Goal: Task Accomplishment & Management: Manage account settings

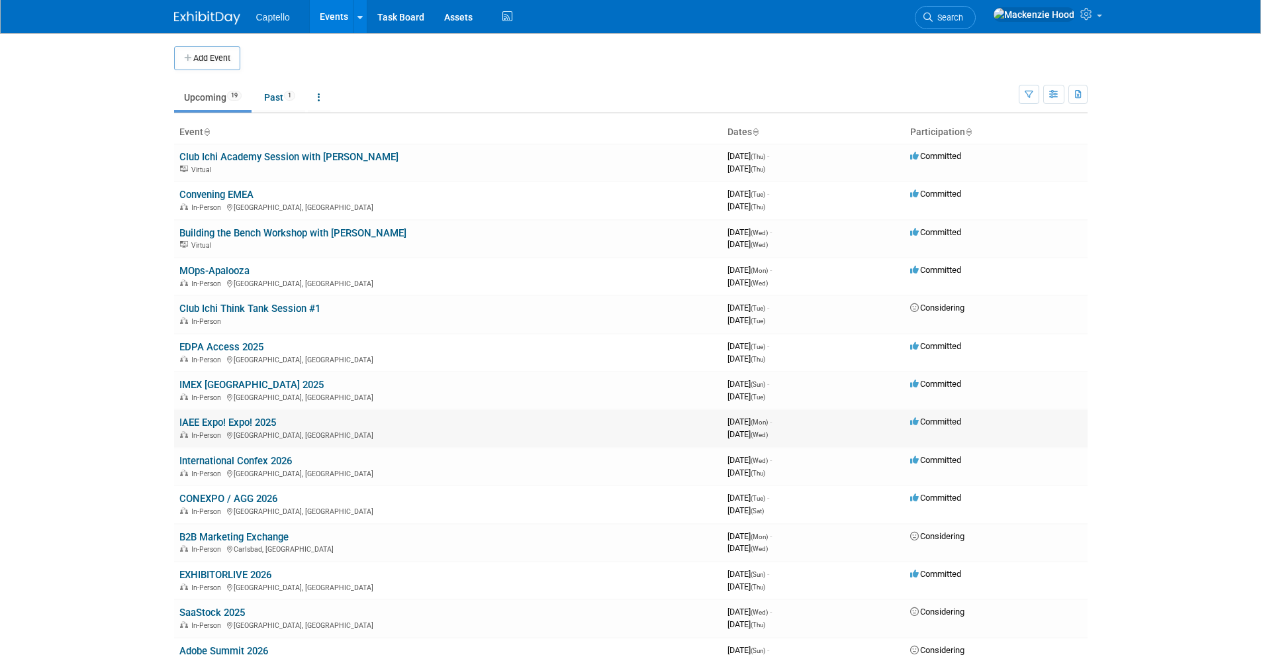
click at [207, 415] on td "IAEE Expo! Expo! 2025 In-Person [GEOGRAPHIC_DATA], [GEOGRAPHIC_DATA]" at bounding box center [448, 428] width 548 height 38
click at [206, 420] on link "IAEE Expo! Expo! 2025" at bounding box center [227, 422] width 97 height 12
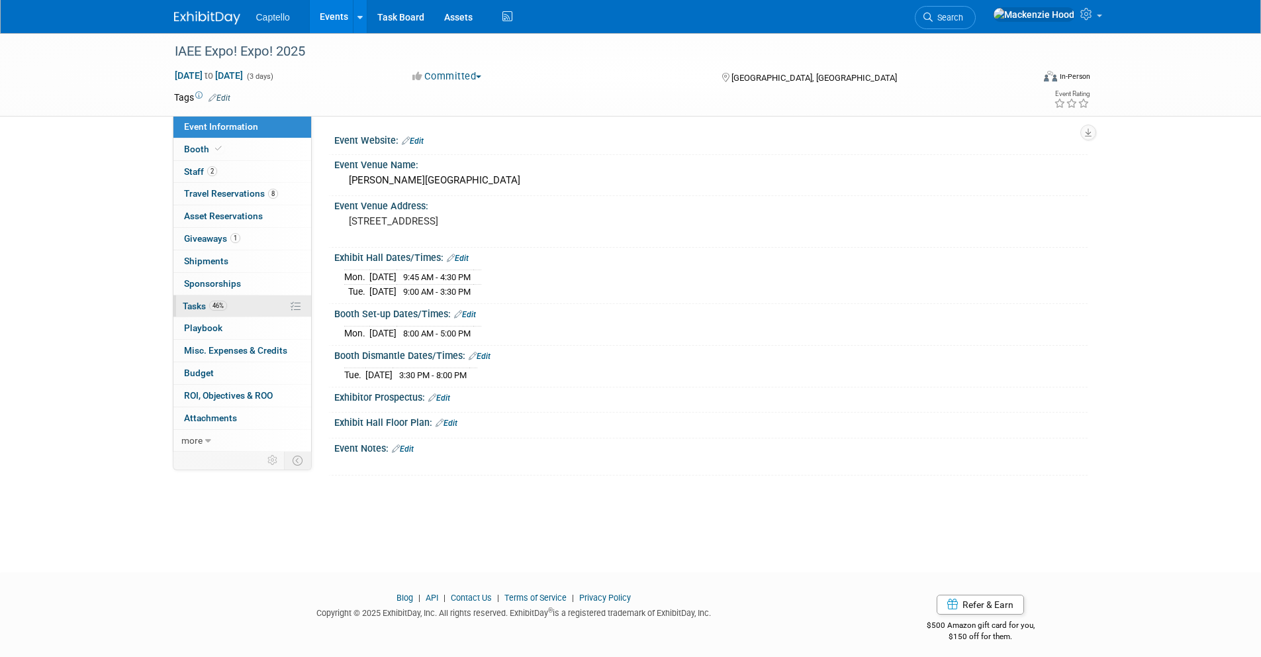
click at [246, 303] on link "46% Tasks 46%" at bounding box center [242, 306] width 138 height 22
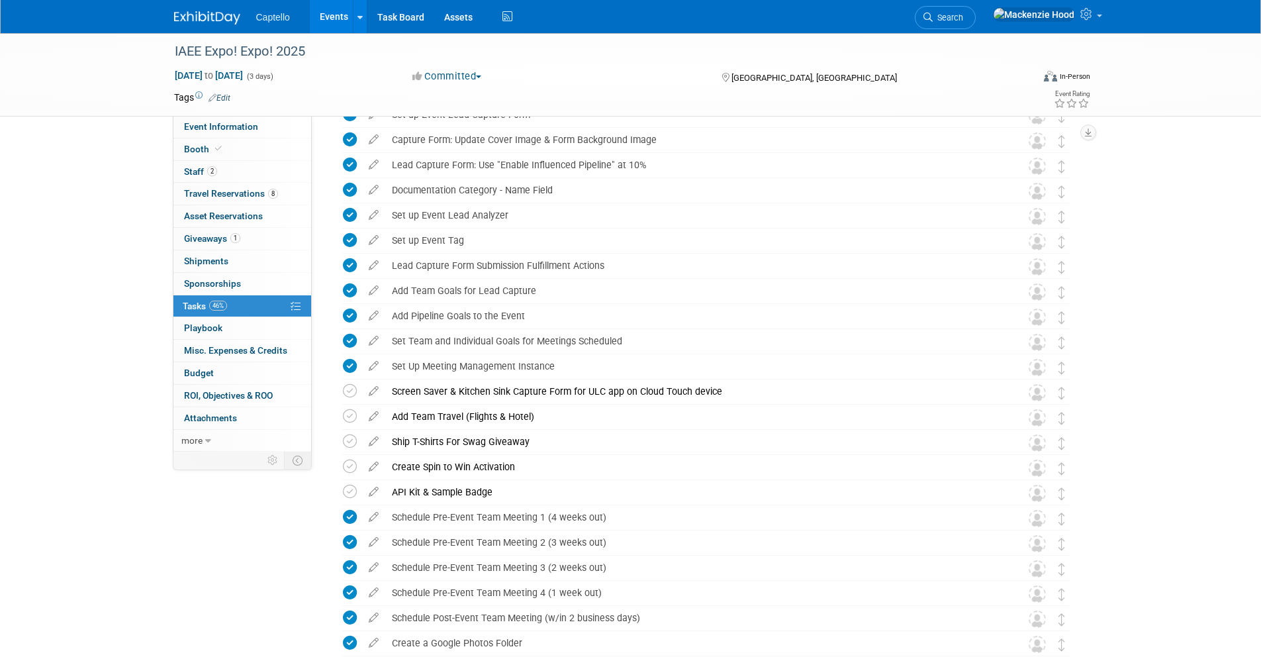
scroll to position [350, 0]
click at [348, 413] on icon at bounding box center [350, 415] width 14 height 14
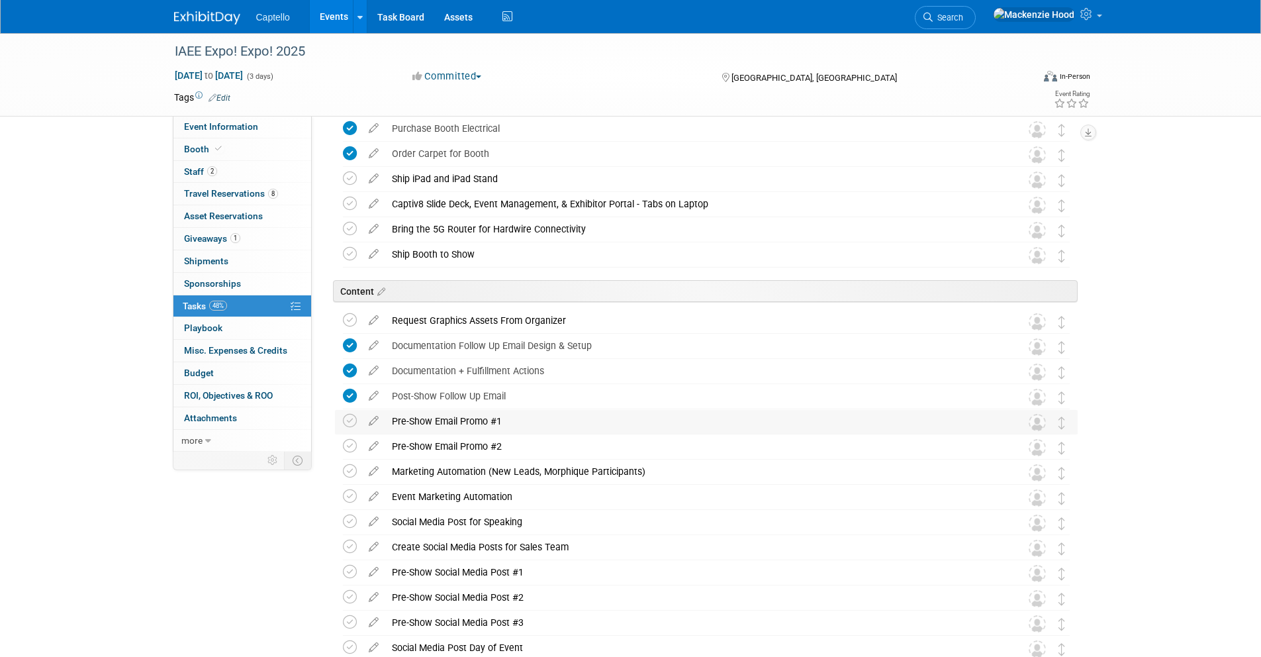
scroll to position [1113, 0]
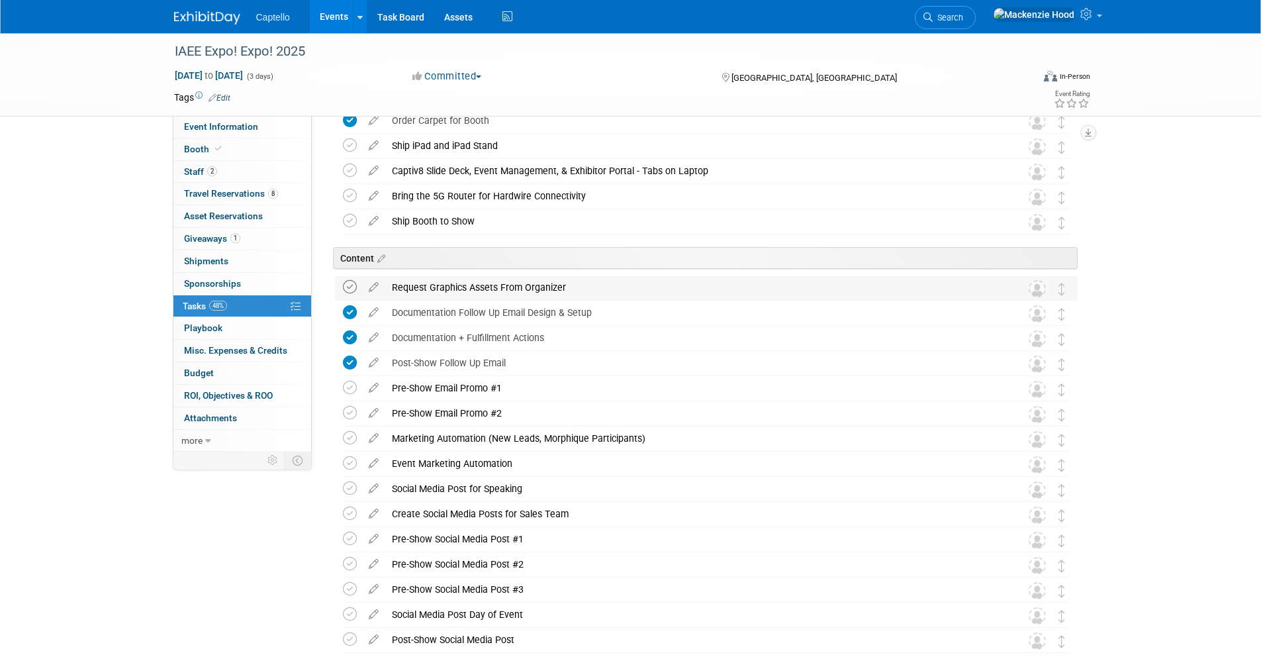
click at [348, 282] on icon at bounding box center [350, 287] width 14 height 14
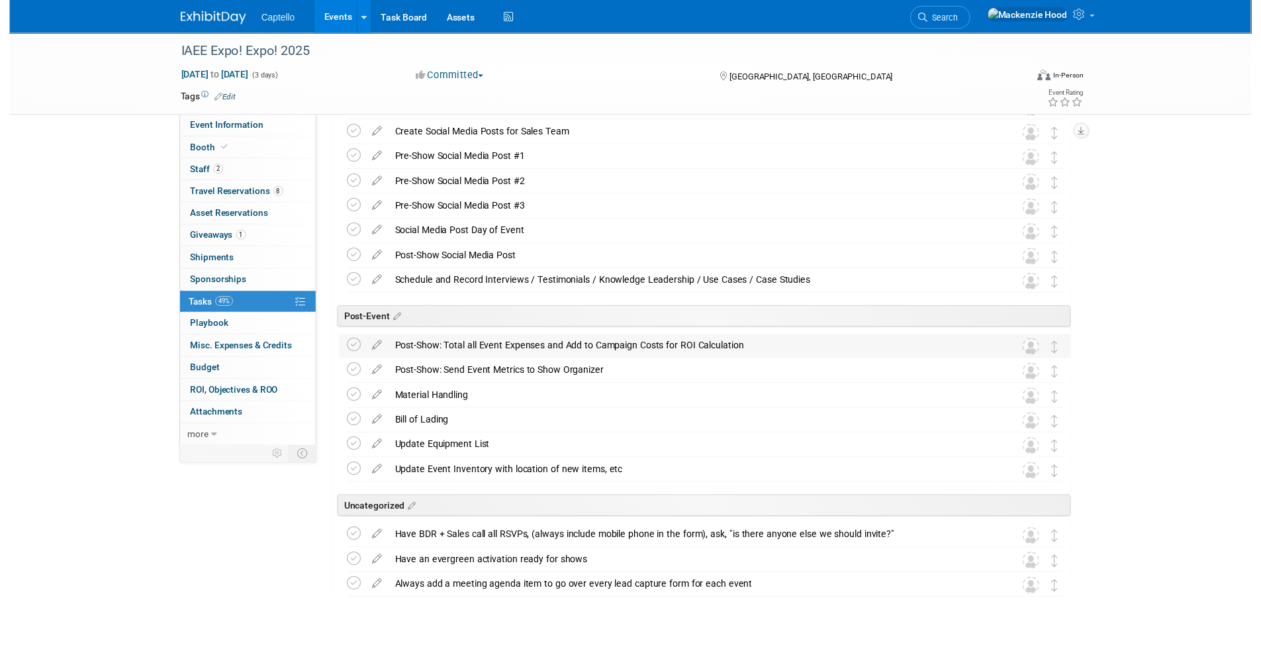
scroll to position [1524, 0]
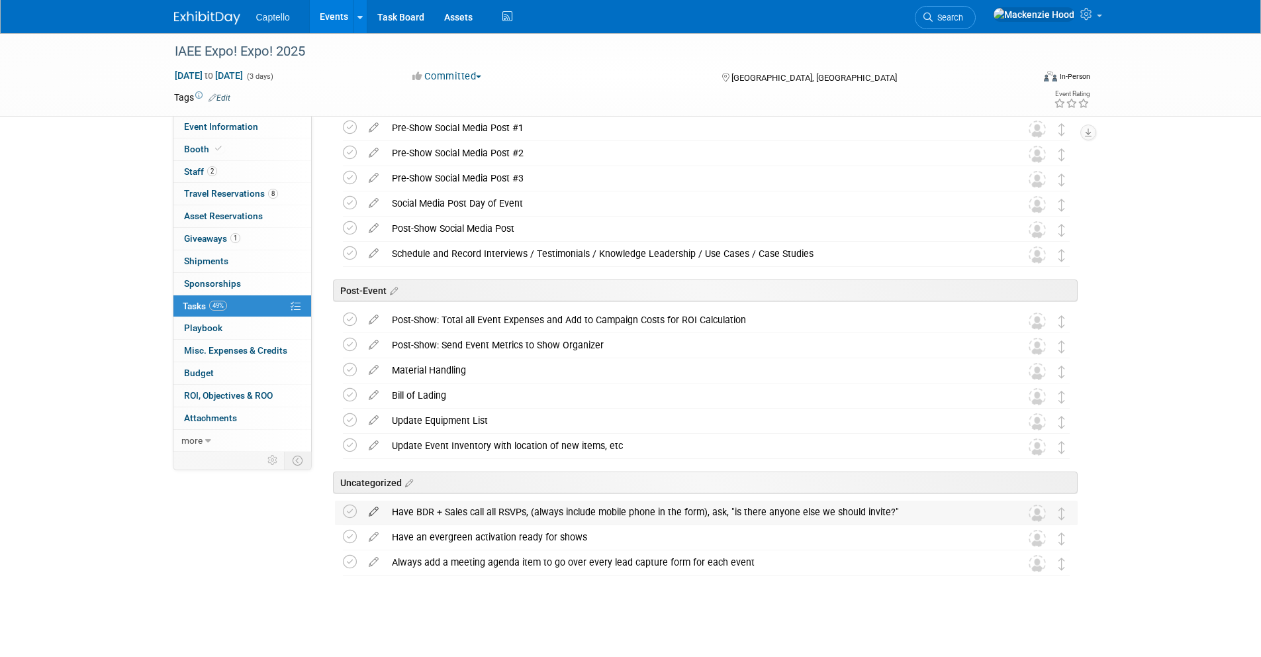
click at [371, 507] on icon at bounding box center [373, 508] width 23 height 17
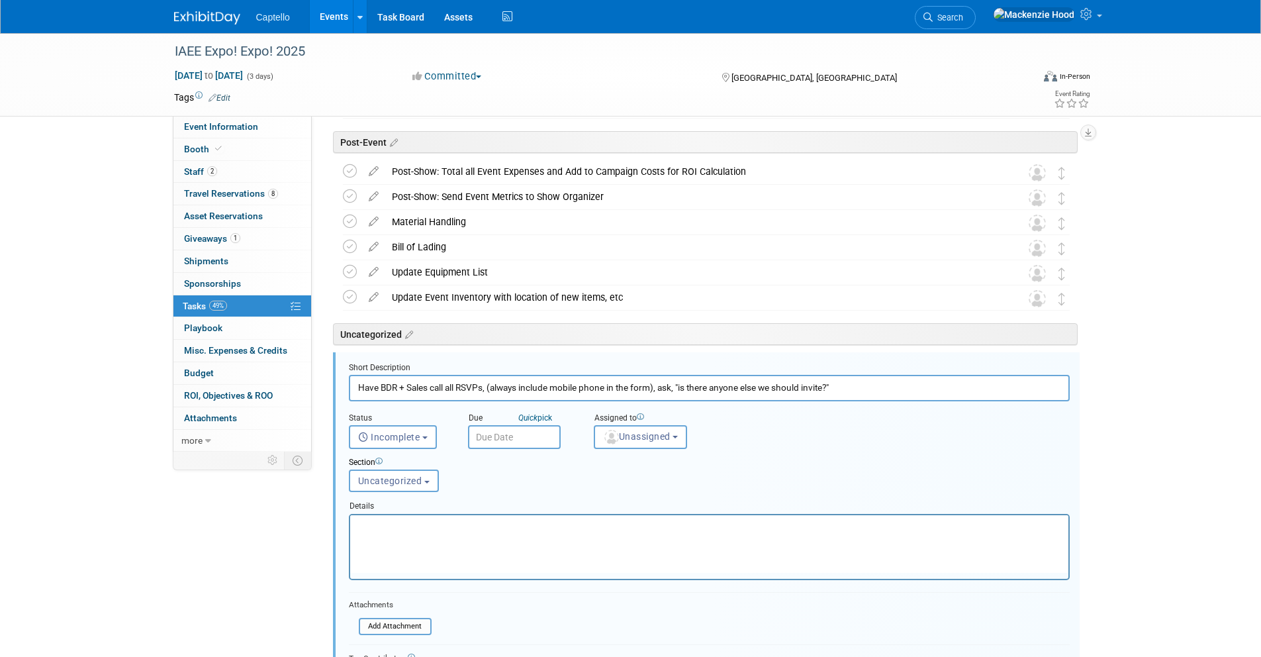
scroll to position [1831, 0]
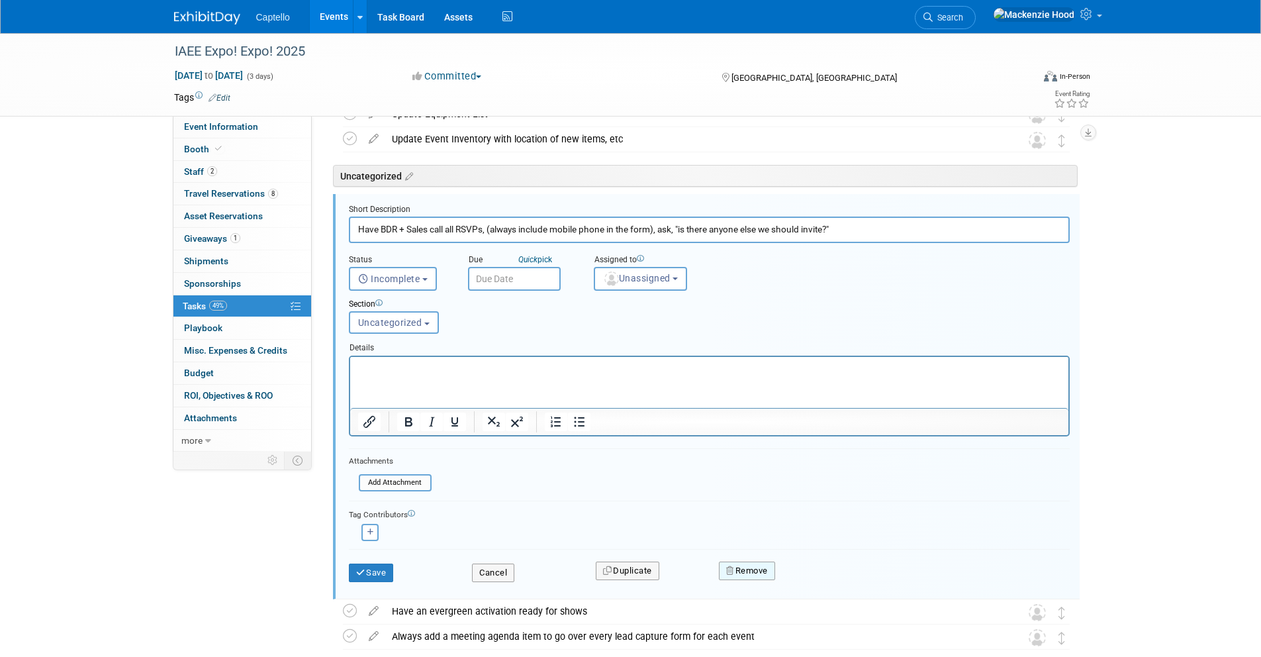
click at [757, 571] on button "Remove" at bounding box center [747, 570] width 56 height 19
click at [821, 582] on link "Yes" at bounding box center [821, 581] width 38 height 21
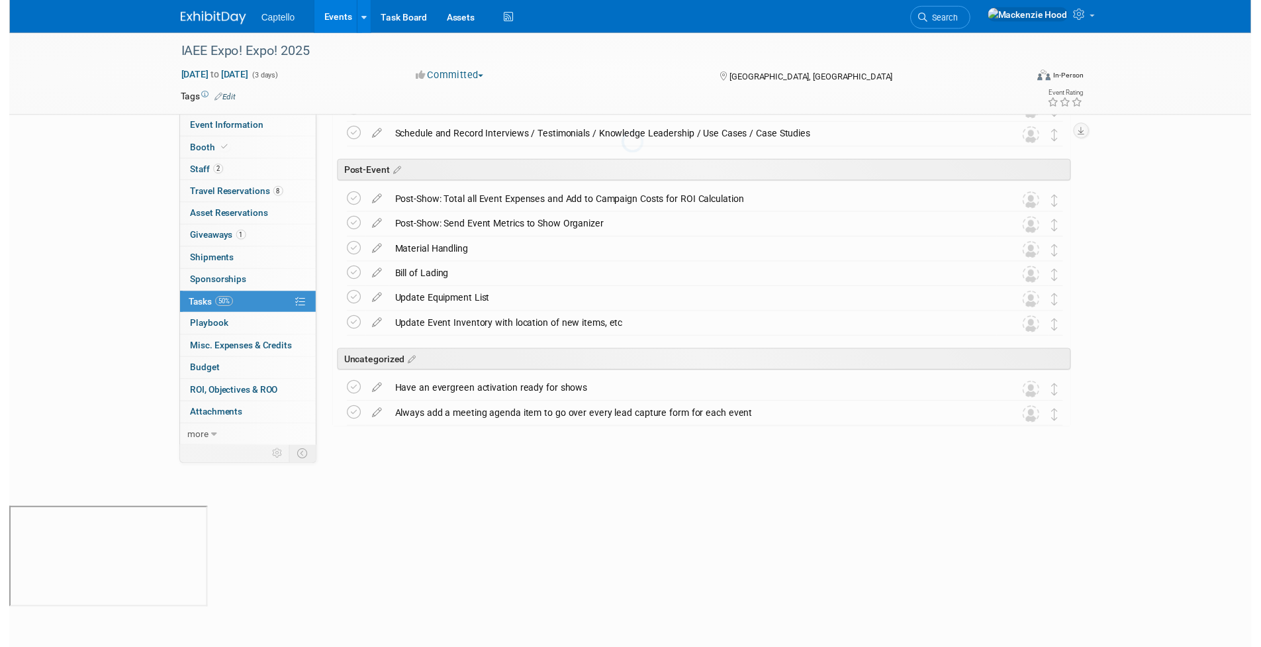
scroll to position [1499, 0]
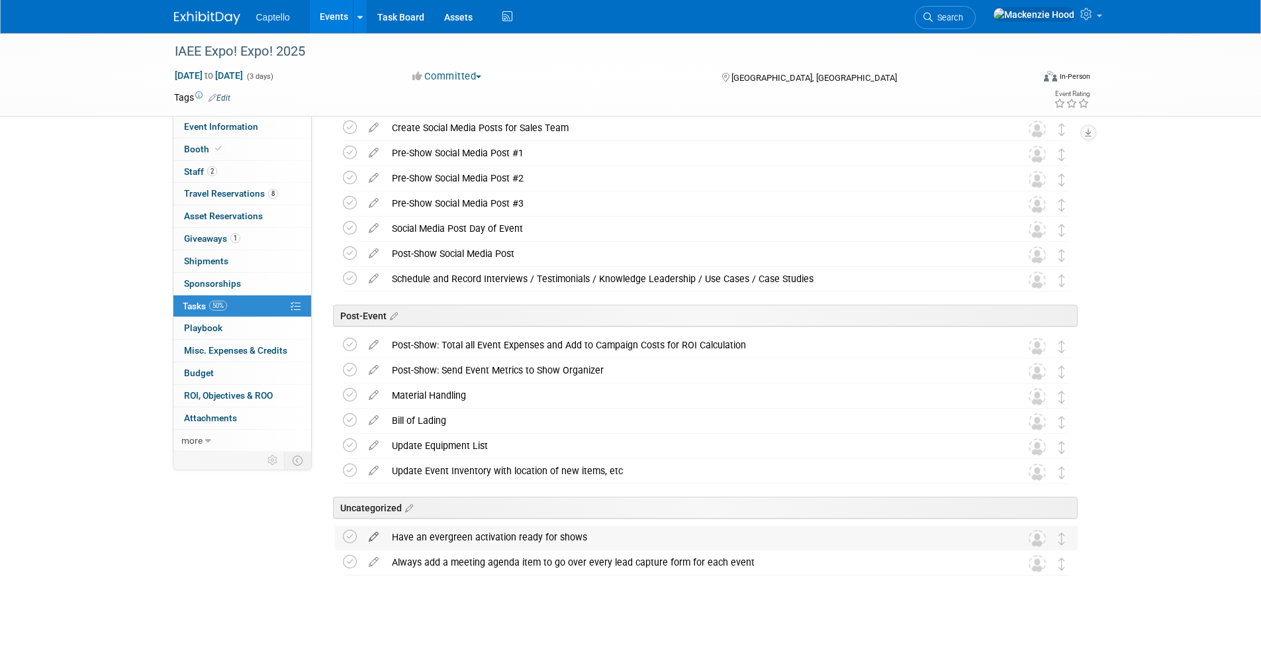
click at [373, 530] on icon at bounding box center [373, 534] width 23 height 17
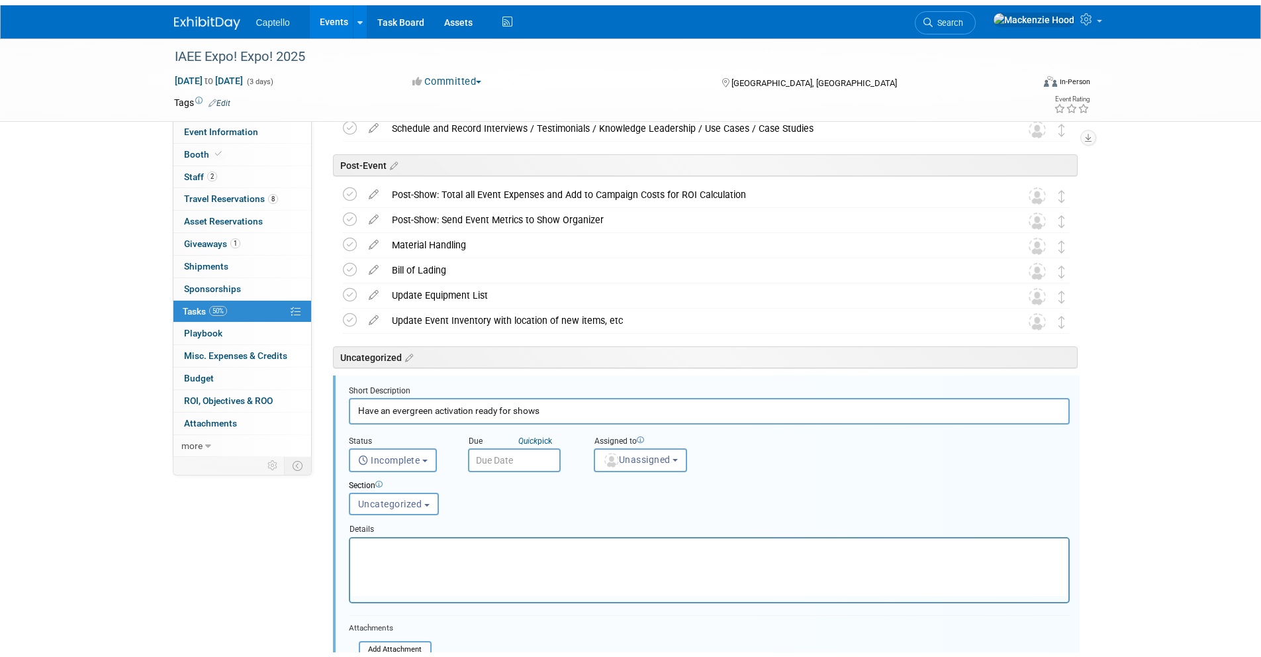
scroll to position [1831, 0]
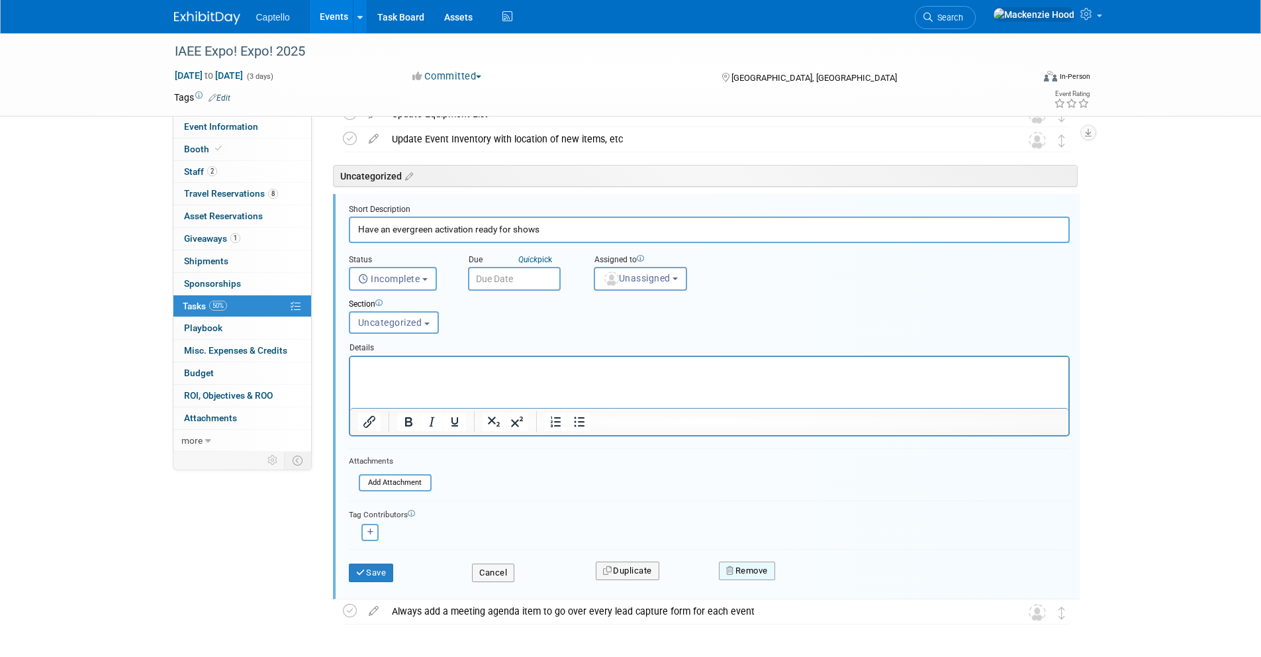
click at [733, 575] on icon "button" at bounding box center [730, 570] width 9 height 9
click at [823, 575] on link "Yes" at bounding box center [821, 581] width 38 height 21
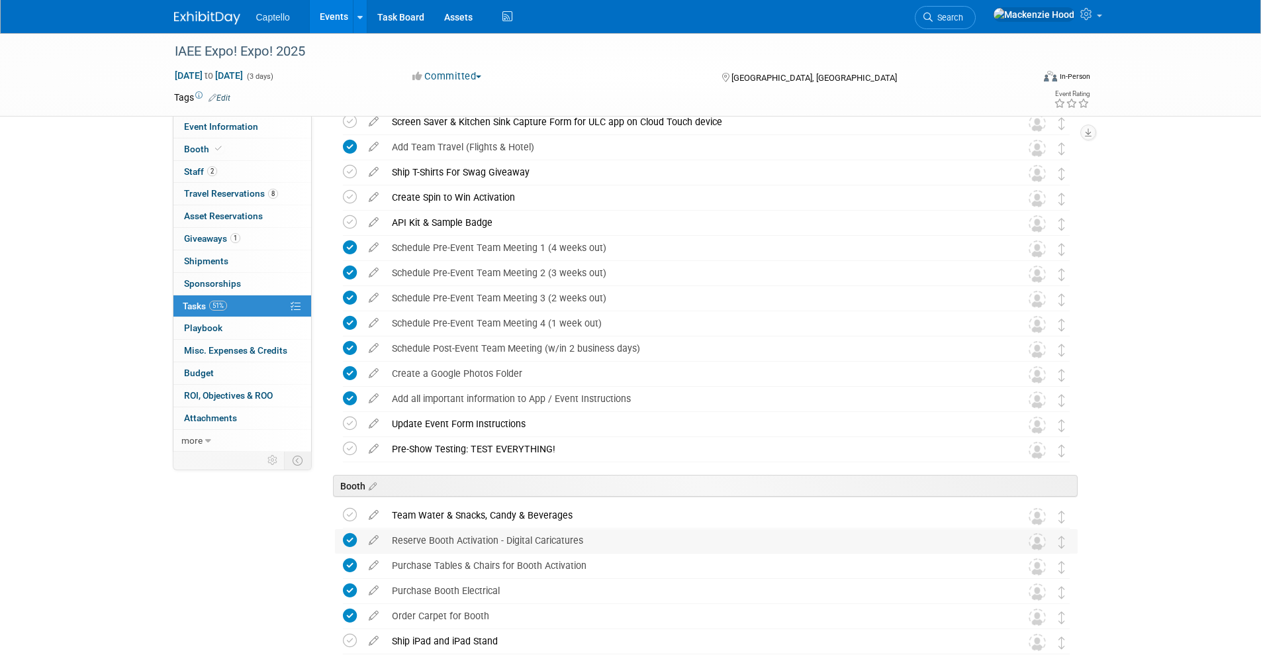
scroll to position [611, 0]
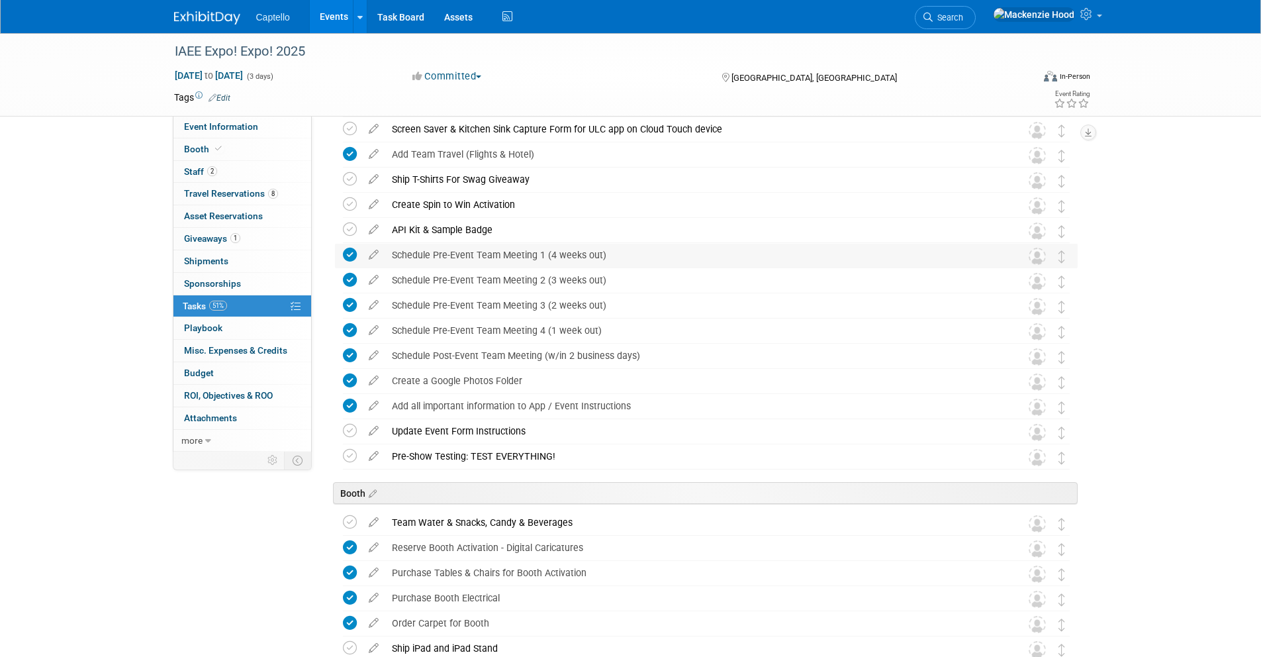
click at [474, 260] on div "Schedule Pre-Event Team Meeting 1 (4 weeks out)" at bounding box center [693, 255] width 617 height 23
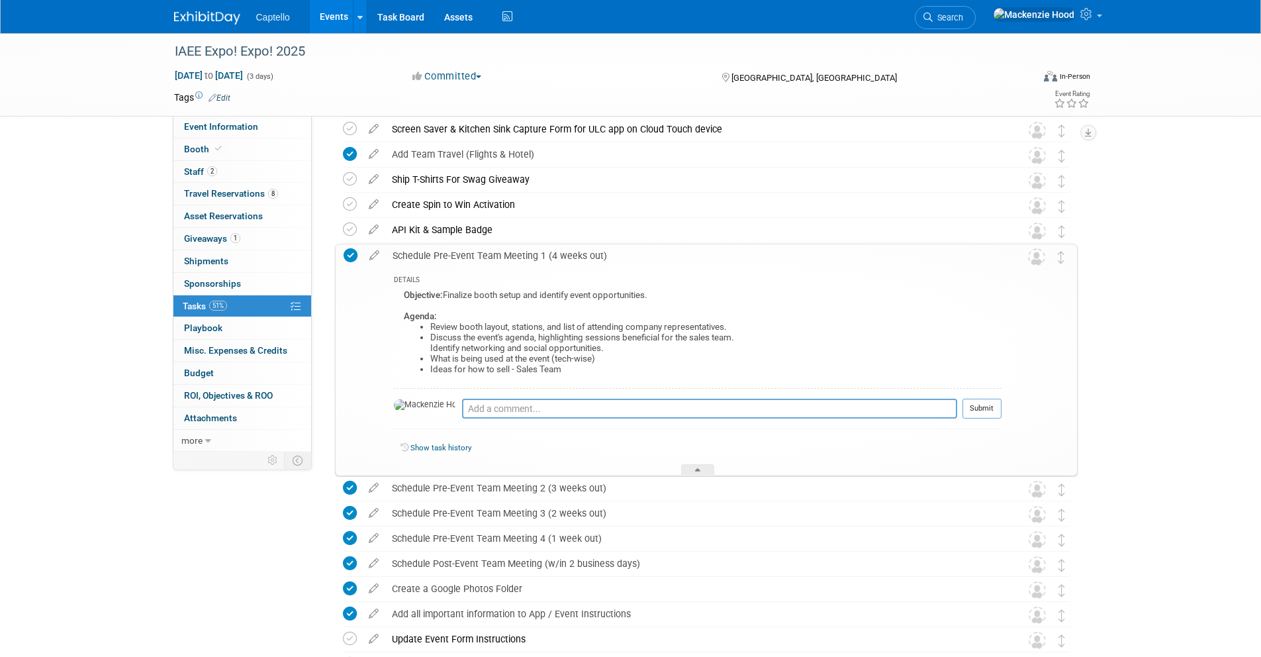
click at [473, 255] on div "Schedule Pre-Event Team Meeting 1 (4 weeks out)" at bounding box center [694, 255] width 616 height 23
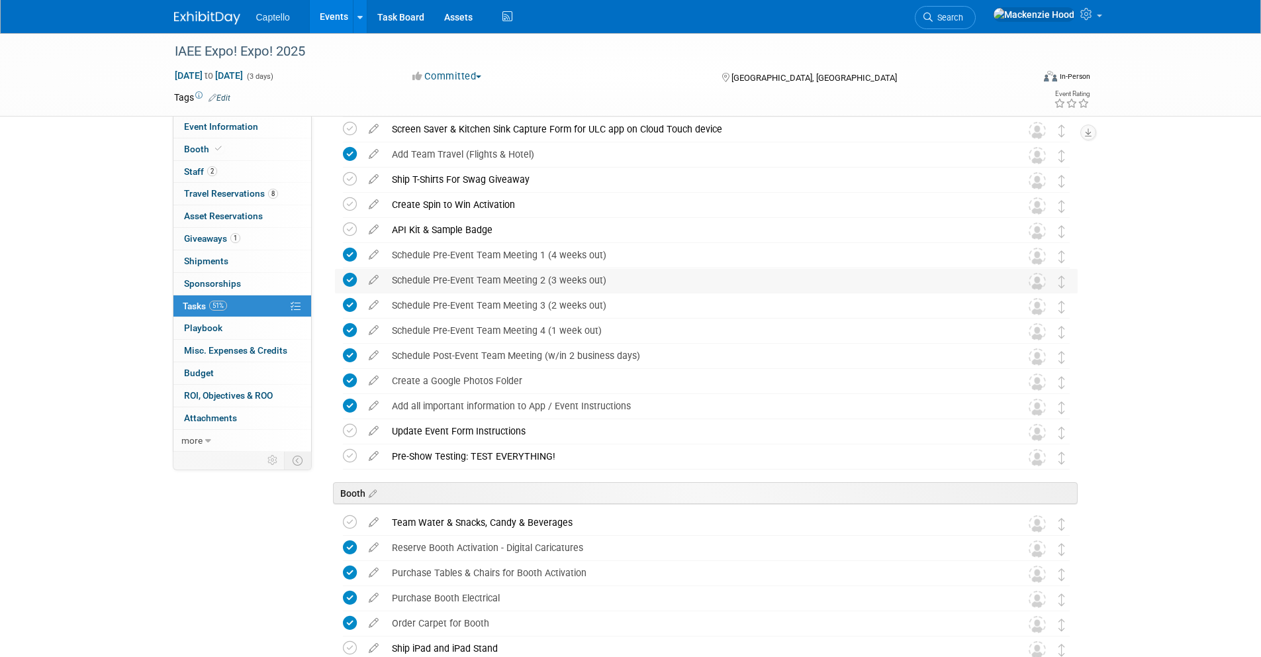
click at [468, 287] on div "Schedule Pre-Event Team Meeting 2 (3 weeks out)" at bounding box center [693, 280] width 617 height 23
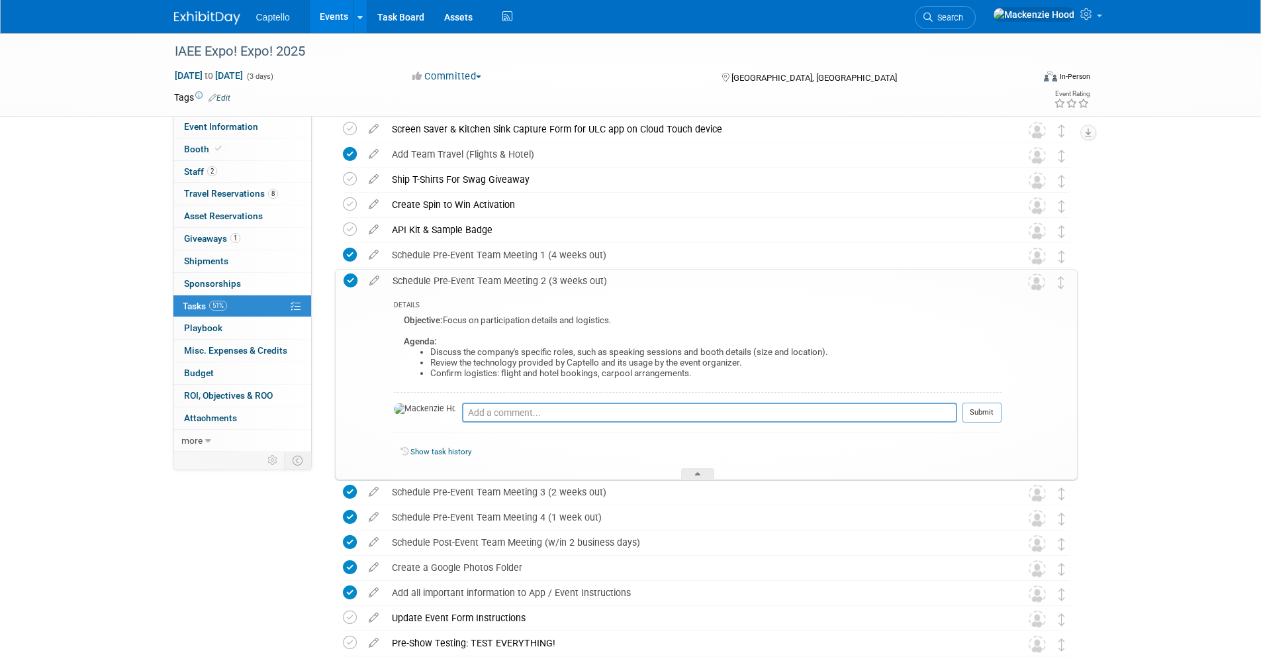
click at [469, 285] on div "Schedule Pre-Event Team Meeting 2 (3 weeks out)" at bounding box center [694, 280] width 616 height 23
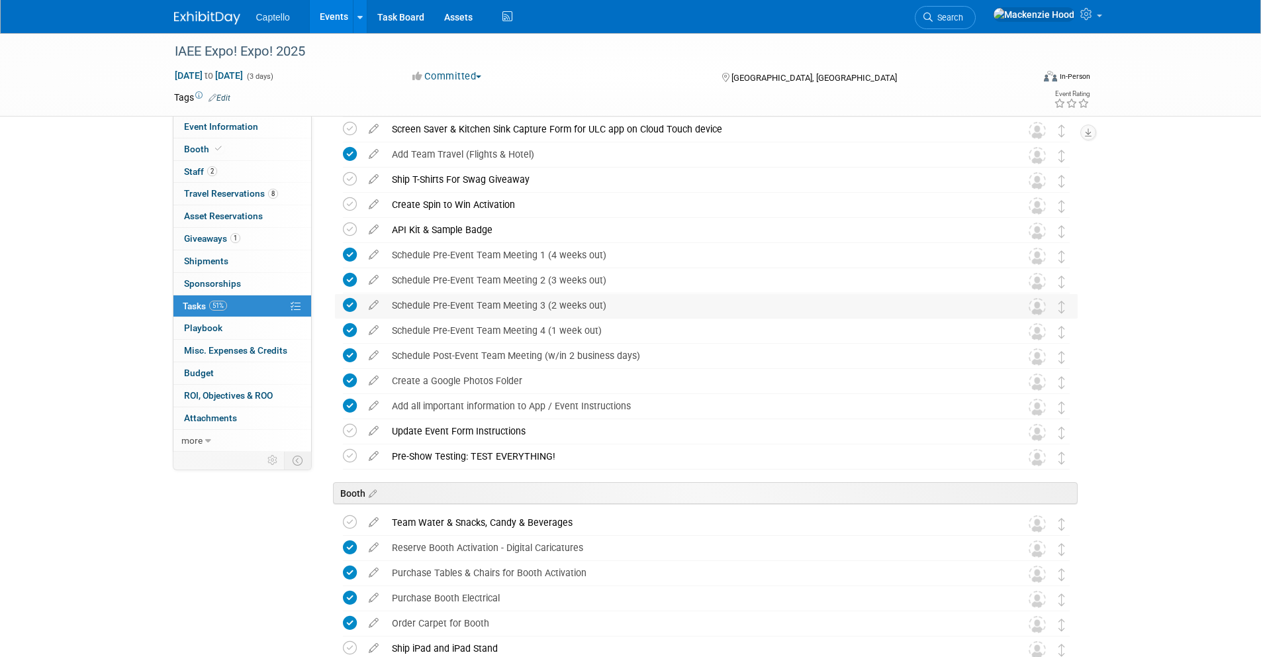
click at [466, 308] on div "Schedule Pre-Event Team Meeting 3 (2 weeks out)" at bounding box center [693, 305] width 617 height 23
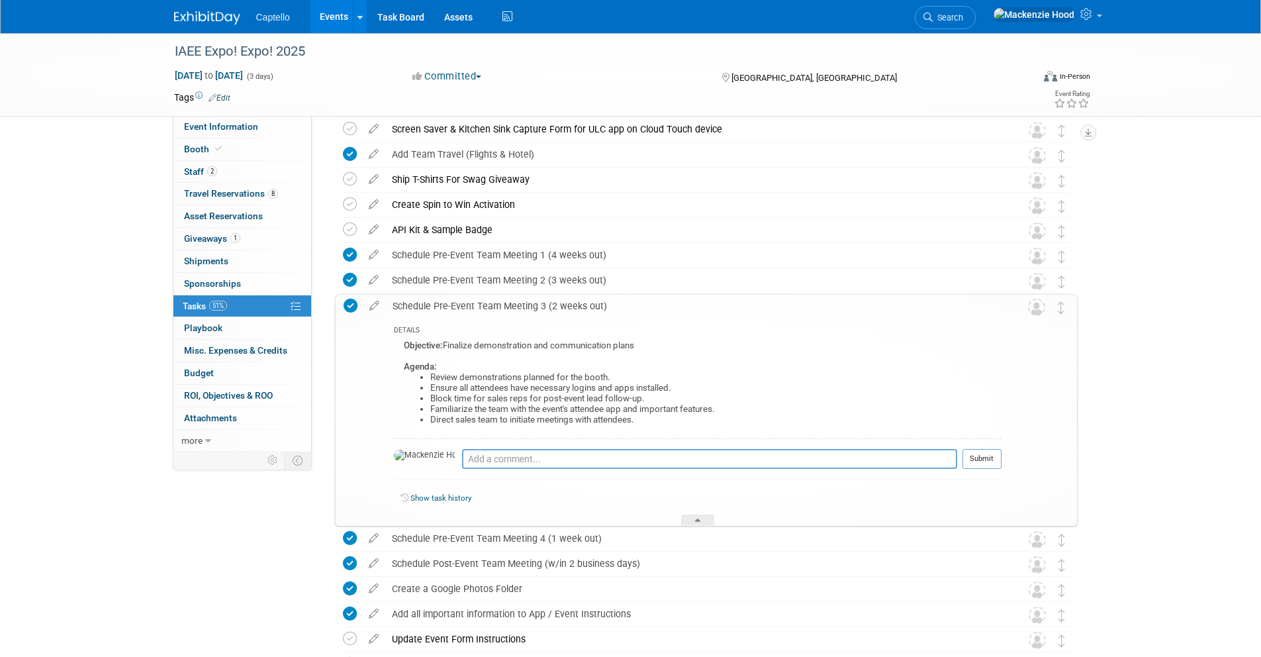
click at [466, 308] on div "Schedule Pre-Event Team Meeting 3 (2 weeks out)" at bounding box center [694, 306] width 616 height 23
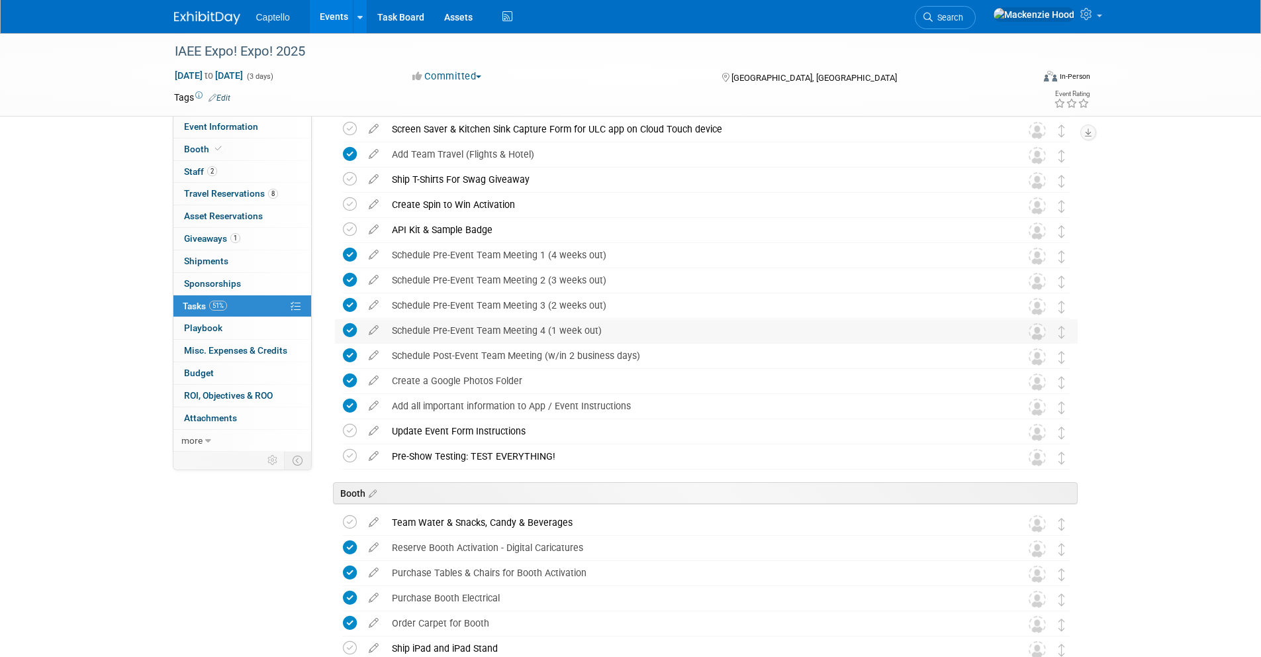
click at [453, 326] on div "Schedule Pre-Event Team Meeting 4 (1 week out)" at bounding box center [693, 330] width 617 height 23
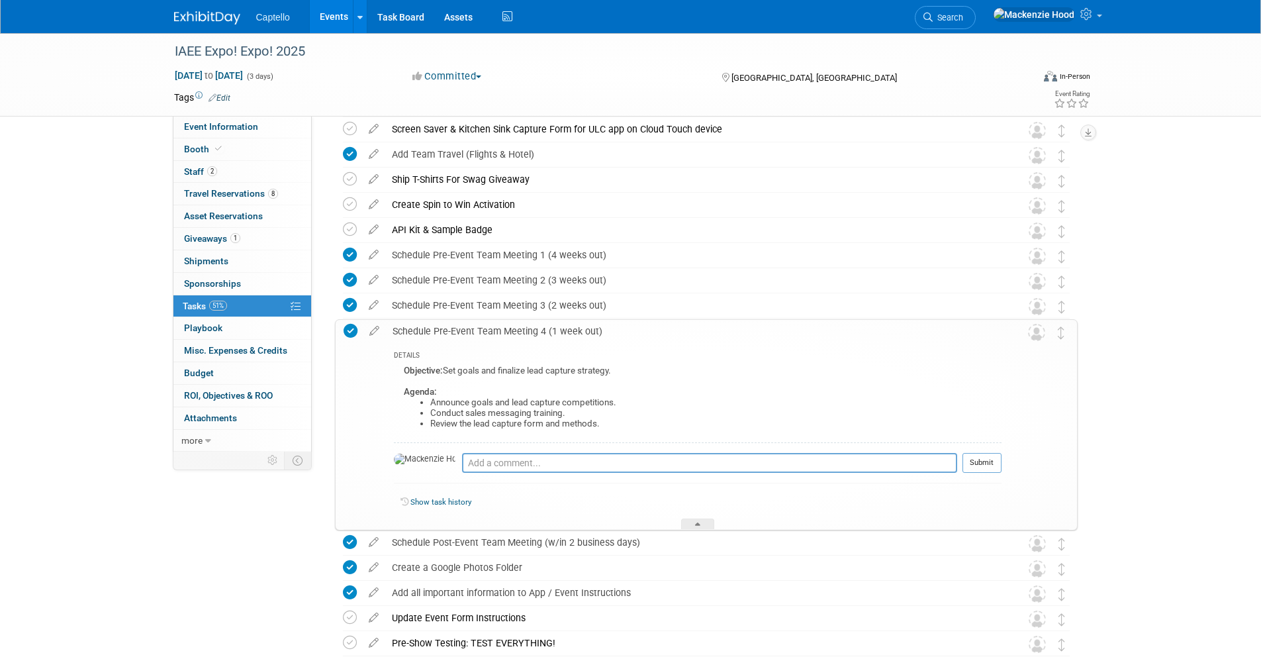
click at [453, 326] on div "Schedule Pre-Event Team Meeting 4 (1 week out)" at bounding box center [694, 331] width 616 height 23
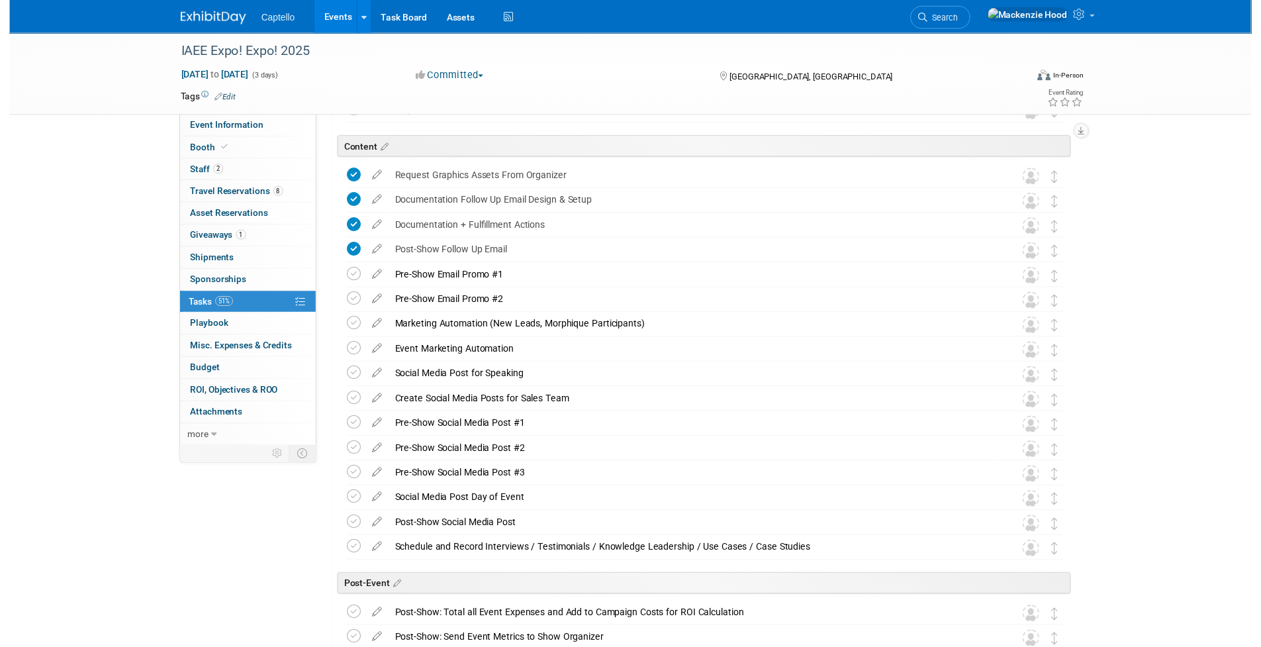
scroll to position [1474, 0]
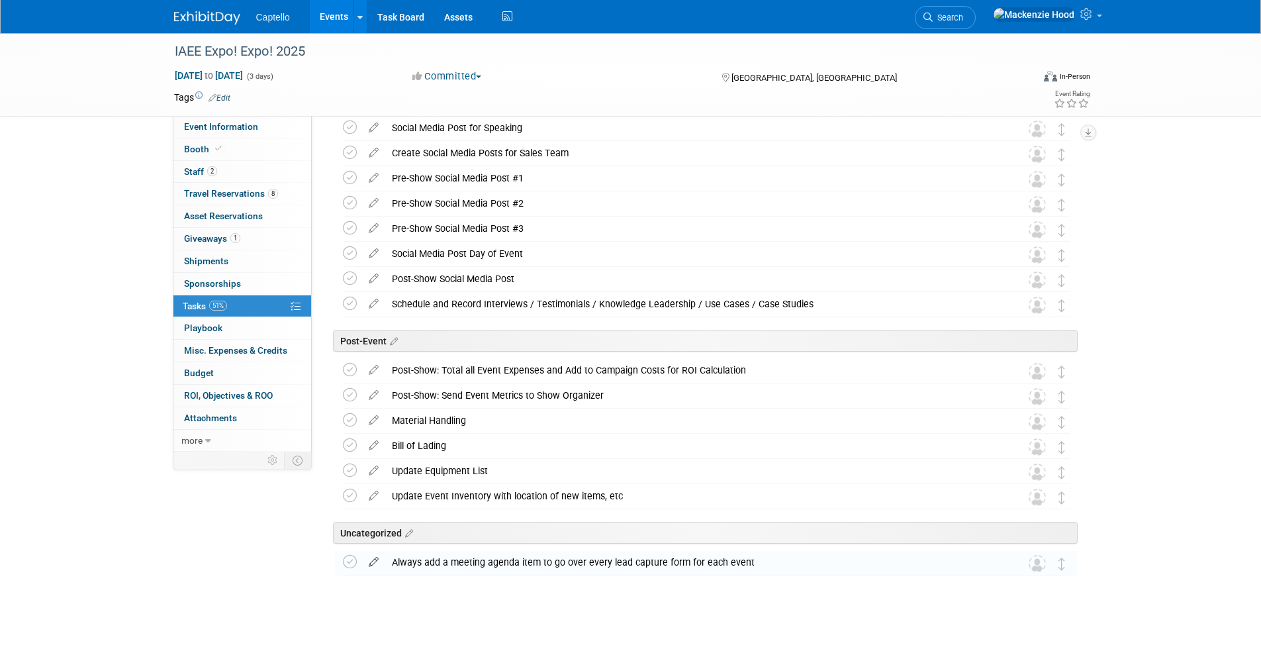
click at [372, 558] on icon at bounding box center [373, 559] width 23 height 17
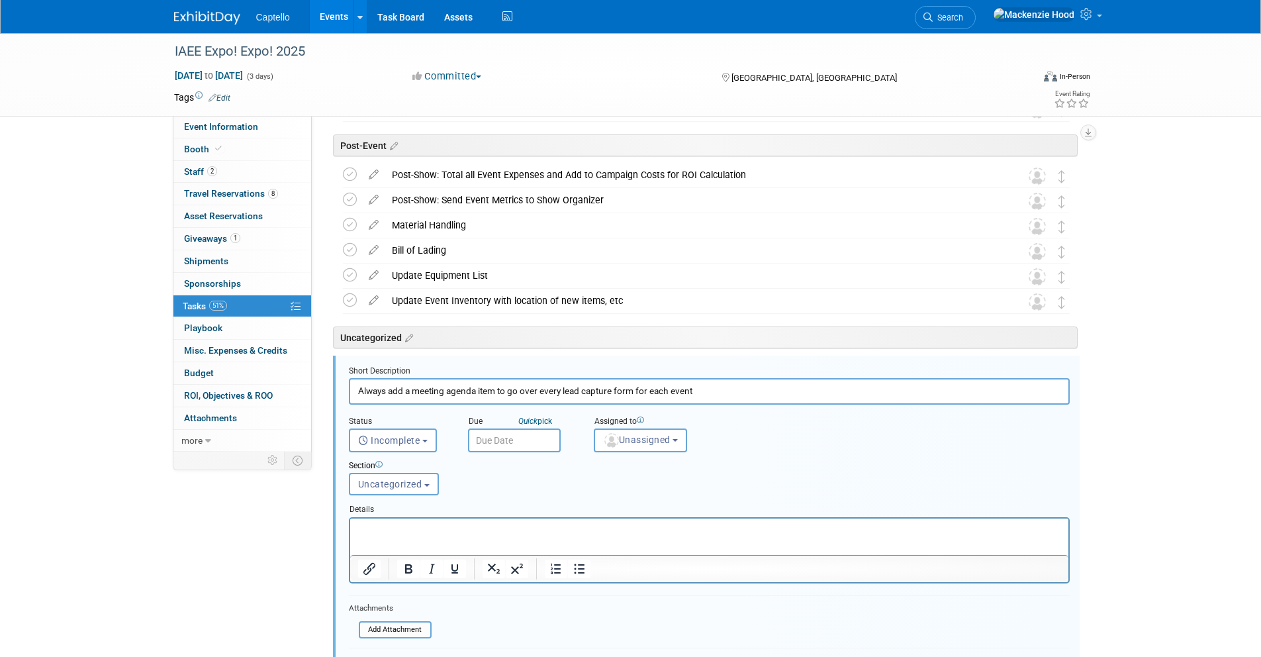
scroll to position [1831, 0]
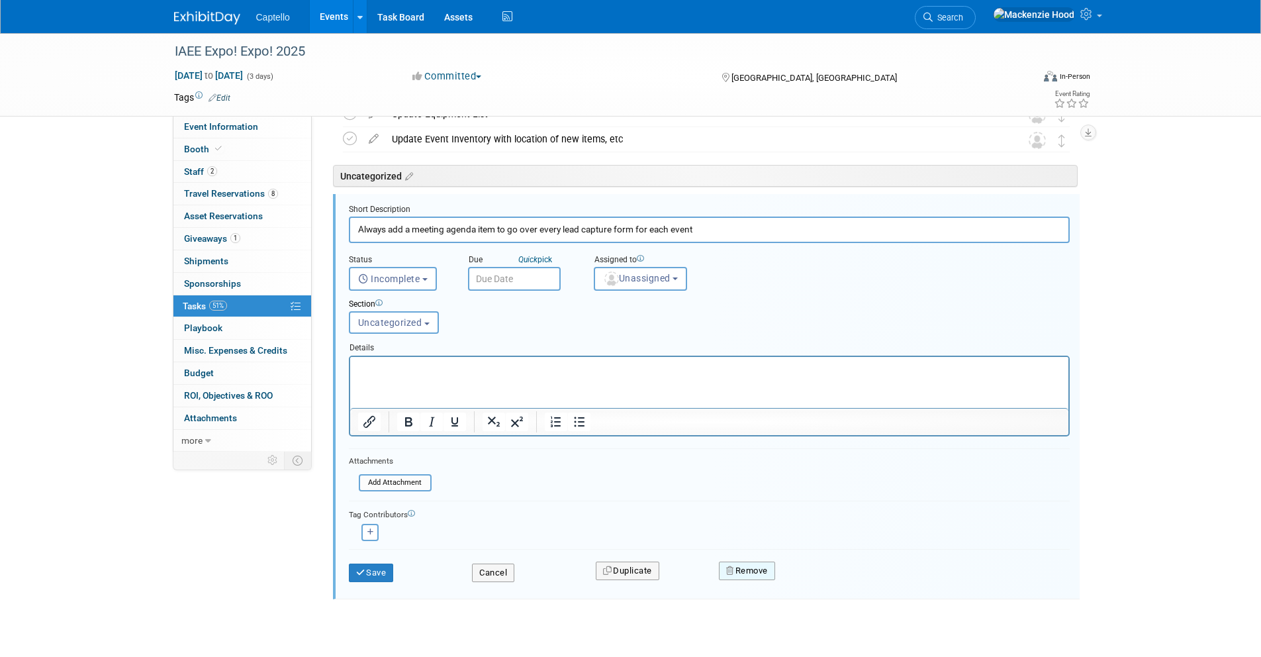
click at [761, 569] on button "Remove" at bounding box center [747, 570] width 56 height 19
click at [821, 584] on link "Yes" at bounding box center [821, 581] width 38 height 21
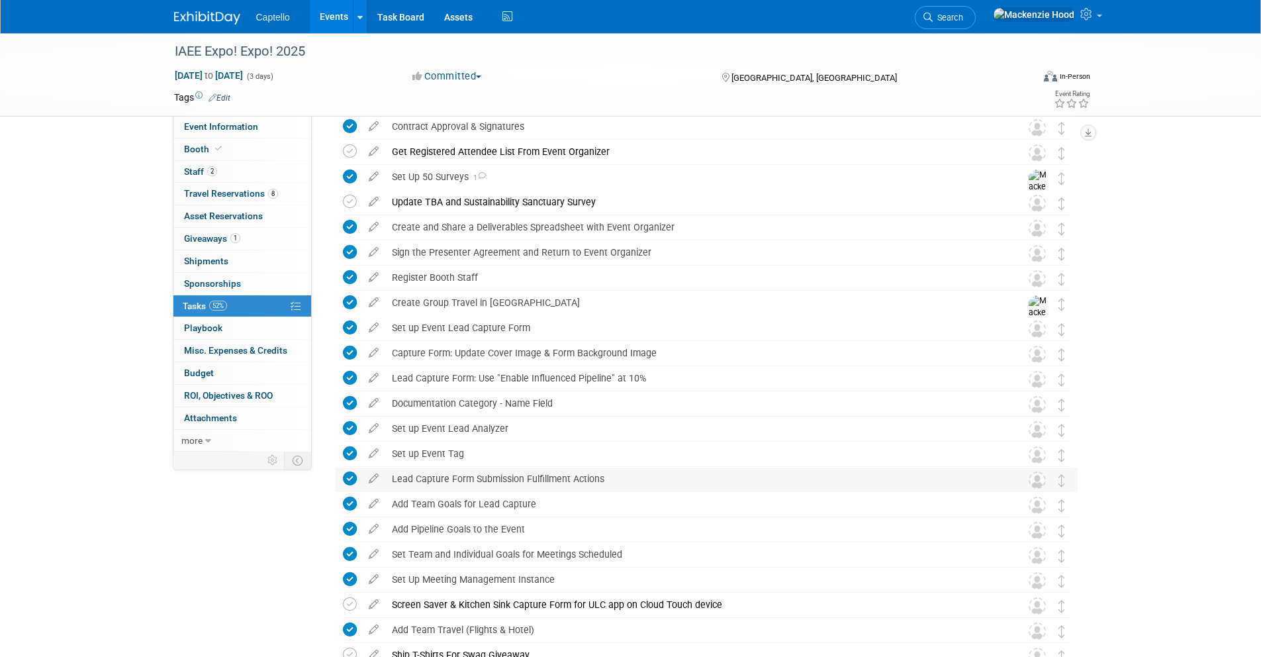
scroll to position [0, 0]
